Goal: Information Seeking & Learning: Learn about a topic

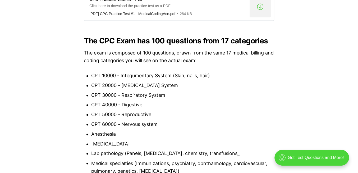
scroll to position [475, 0]
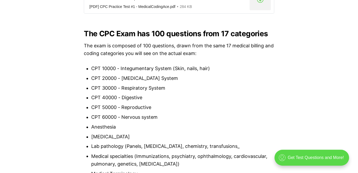
click at [301, 161] on div ".cls-1{fill:none;stroke:currentColor;stroke-linecap:round;stroke-linejoin:round…" at bounding box center [311, 157] width 74 height 16
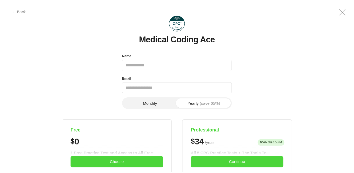
scroll to position [0, 0]
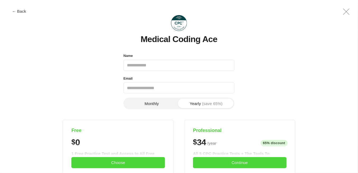
click at [345, 15] on icon ".a{fill:none;stroke:currentColor;stroke-linecap:round;stroke-linejoin:round;str…" at bounding box center [346, 11] width 13 height 13
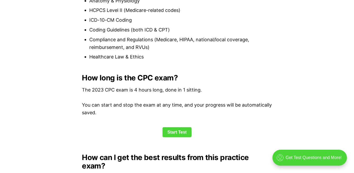
scroll to position [687, 0]
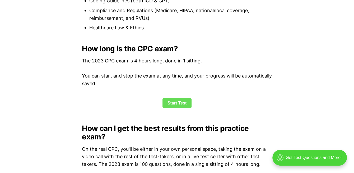
click at [173, 104] on link "Start Test" at bounding box center [176, 103] width 29 height 10
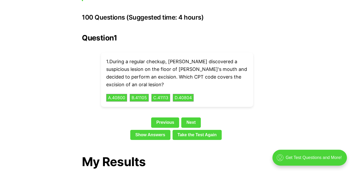
scroll to position [1183, 0]
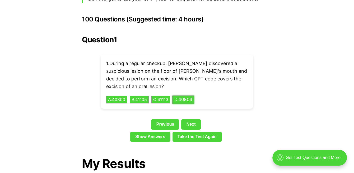
click at [183, 95] on button "D . 40804" at bounding box center [183, 99] width 22 height 8
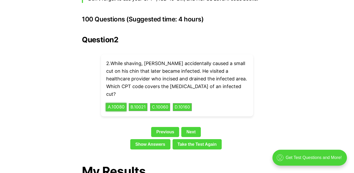
click at [122, 103] on button "A . 10080" at bounding box center [116, 107] width 21 height 8
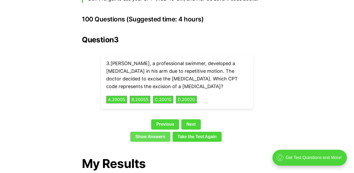
click at [157, 132] on link "Show Answers" at bounding box center [150, 137] width 40 height 10
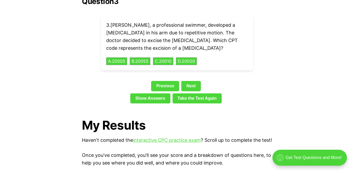
scroll to position [1169, 0]
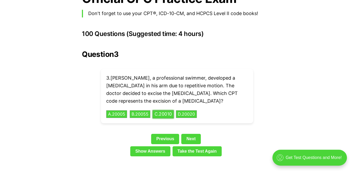
click at [166, 110] on button "C . 20010" at bounding box center [162, 114] width 21 height 8
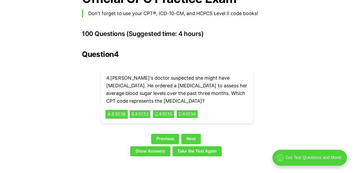
click at [119, 110] on button "A . 83036" at bounding box center [117, 114] width 22 height 8
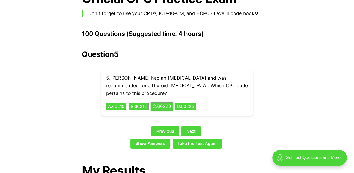
click at [166, 102] on button "C . 60220" at bounding box center [162, 106] width 22 height 8
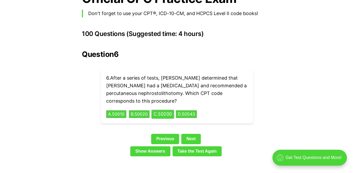
click at [171, 110] on button "C . 50200" at bounding box center [163, 114] width 22 height 8
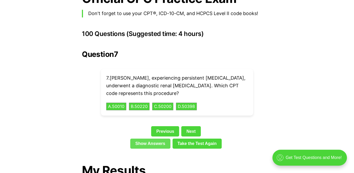
click at [158, 138] on link "Show Answers" at bounding box center [150, 143] width 40 height 10
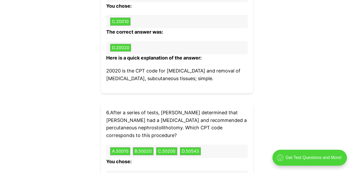
scroll to position [2014, 0]
